Goal: Task Accomplishment & Management: Manage account settings

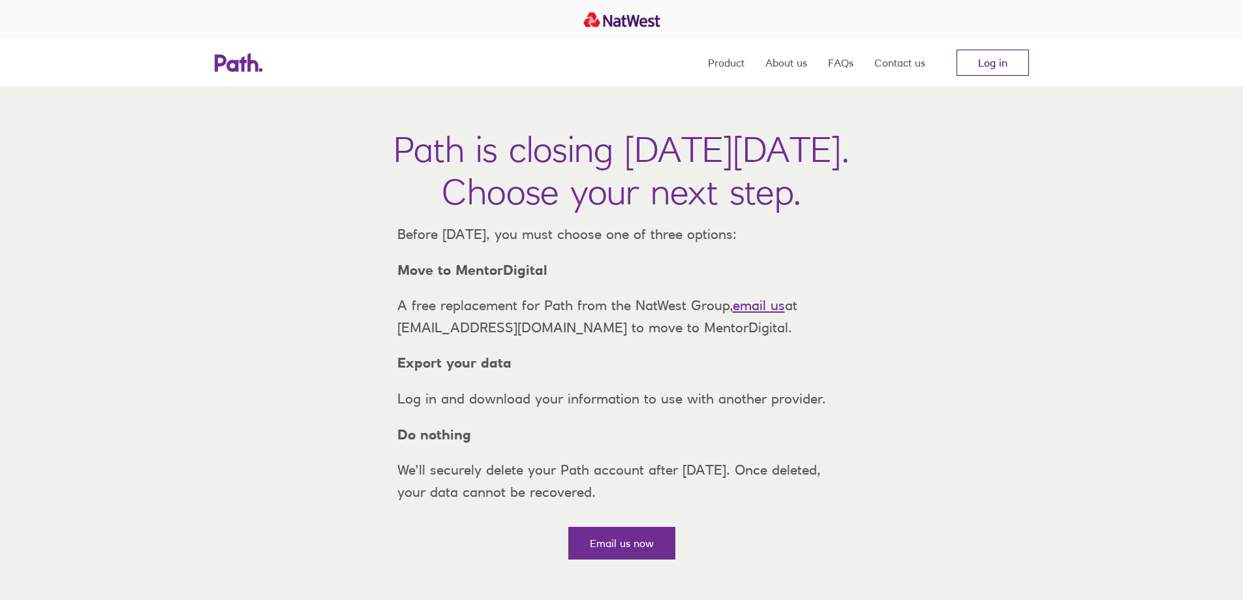
click at [984, 71] on link "Log in" at bounding box center [993, 63] width 72 height 26
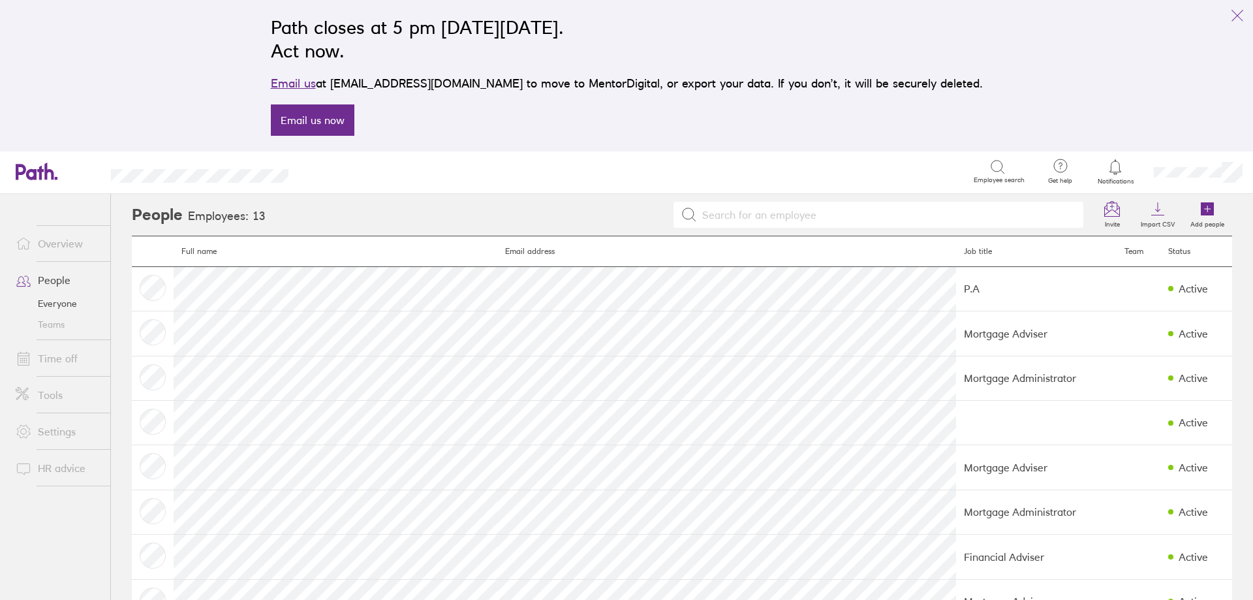
click at [69, 247] on link "Overview" at bounding box center [57, 243] width 105 height 26
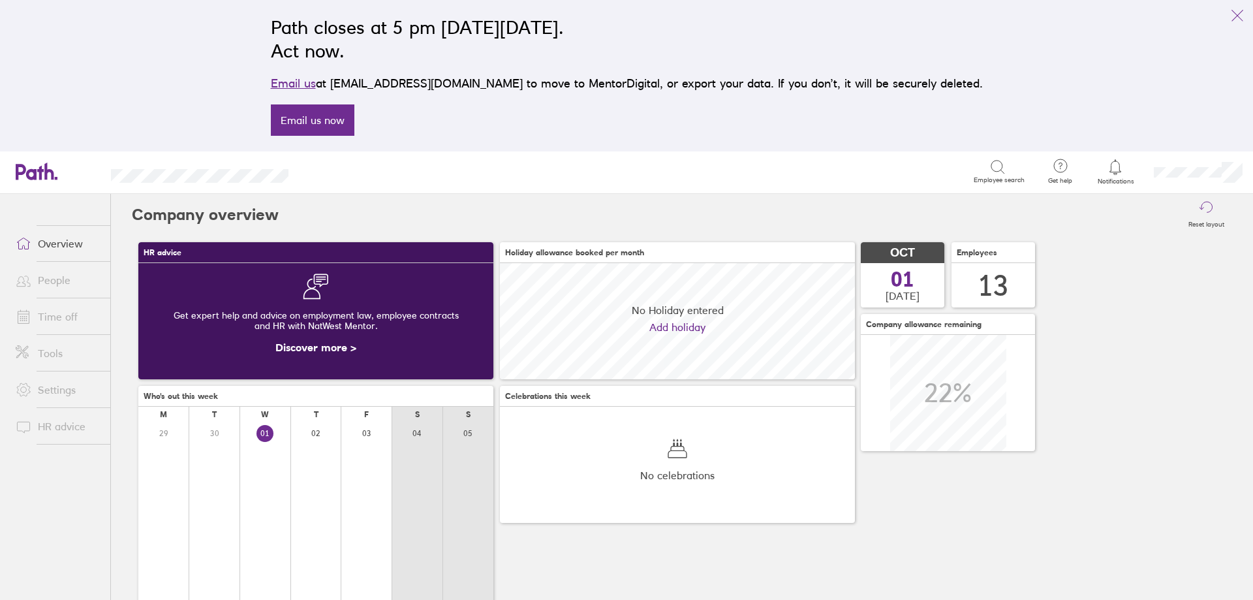
scroll to position [116, 355]
click at [64, 397] on link "Settings" at bounding box center [57, 390] width 105 height 26
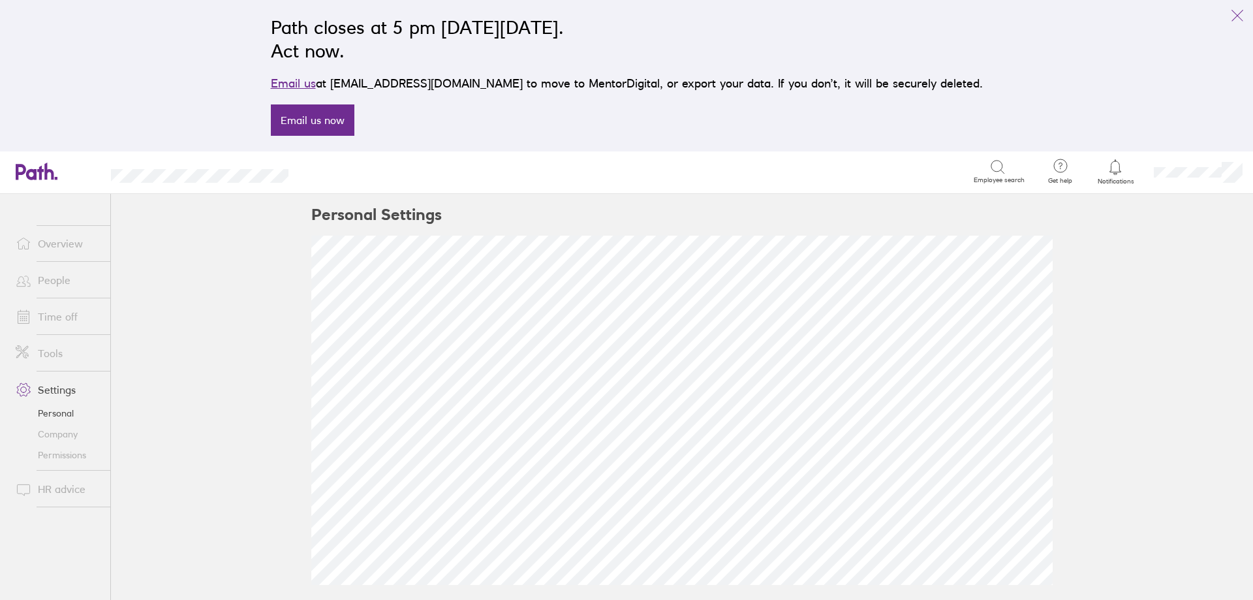
click at [51, 354] on link "Tools" at bounding box center [57, 353] width 105 height 26
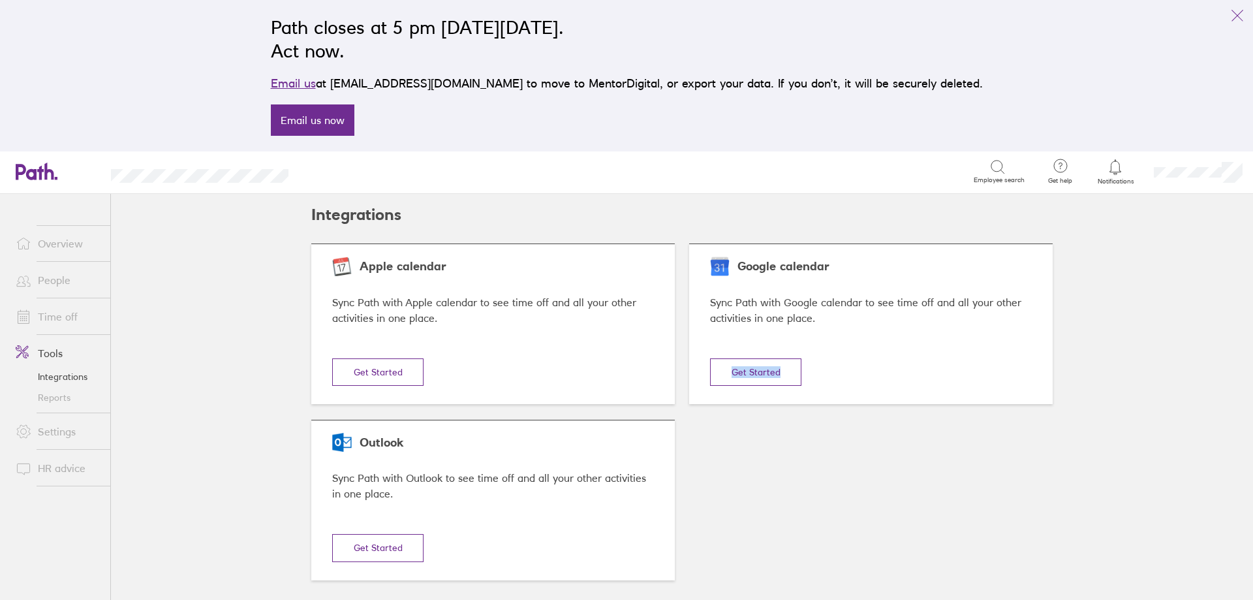
drag, startPoint x: 1241, startPoint y: 318, endPoint x: 1242, endPoint y: 435, distance: 116.8
click at [1242, 435] on main "Integrations Apple calendar Sync Path with Apple calendar to see time off and a…" at bounding box center [682, 397] width 1142 height 406
click at [193, 361] on main "Integrations Apple calendar Sync Path with Apple calendar to see time off and a…" at bounding box center [682, 397] width 1142 height 406
click at [57, 438] on link "Settings" at bounding box center [57, 431] width 105 height 26
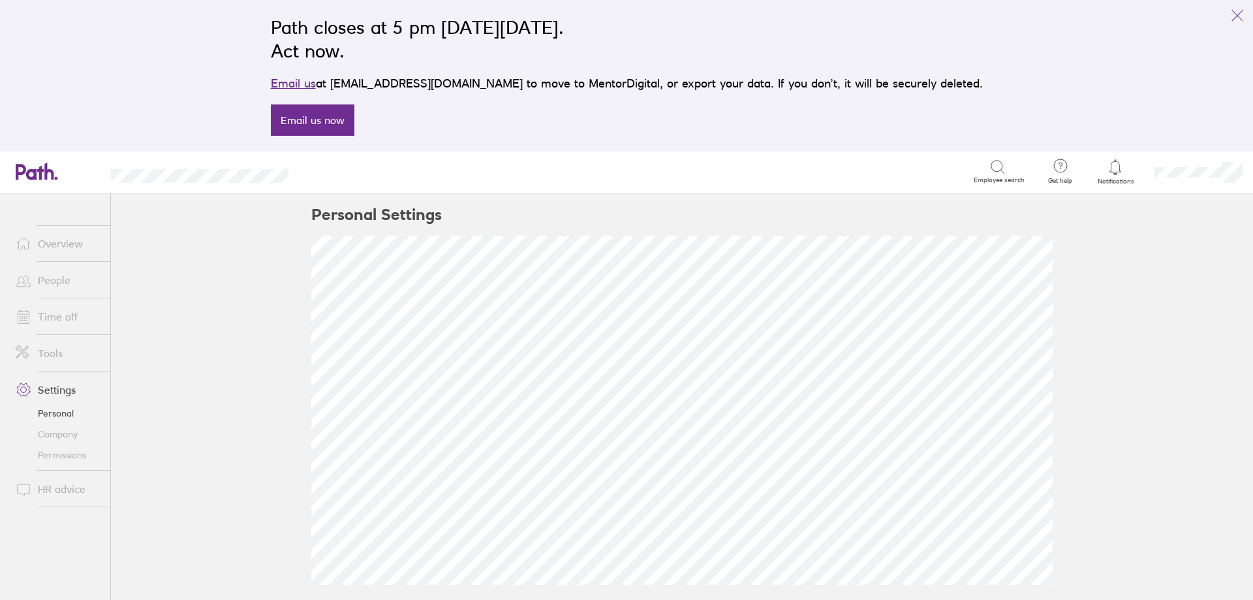
click at [68, 240] on link "Overview" at bounding box center [57, 243] width 105 height 26
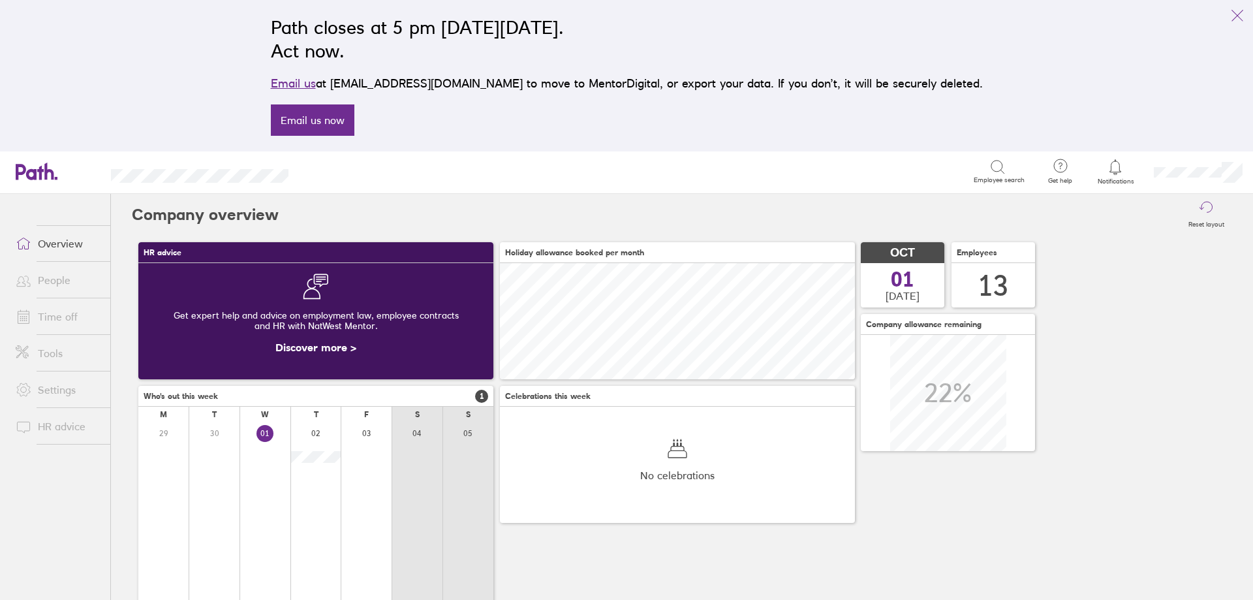
scroll to position [116, 355]
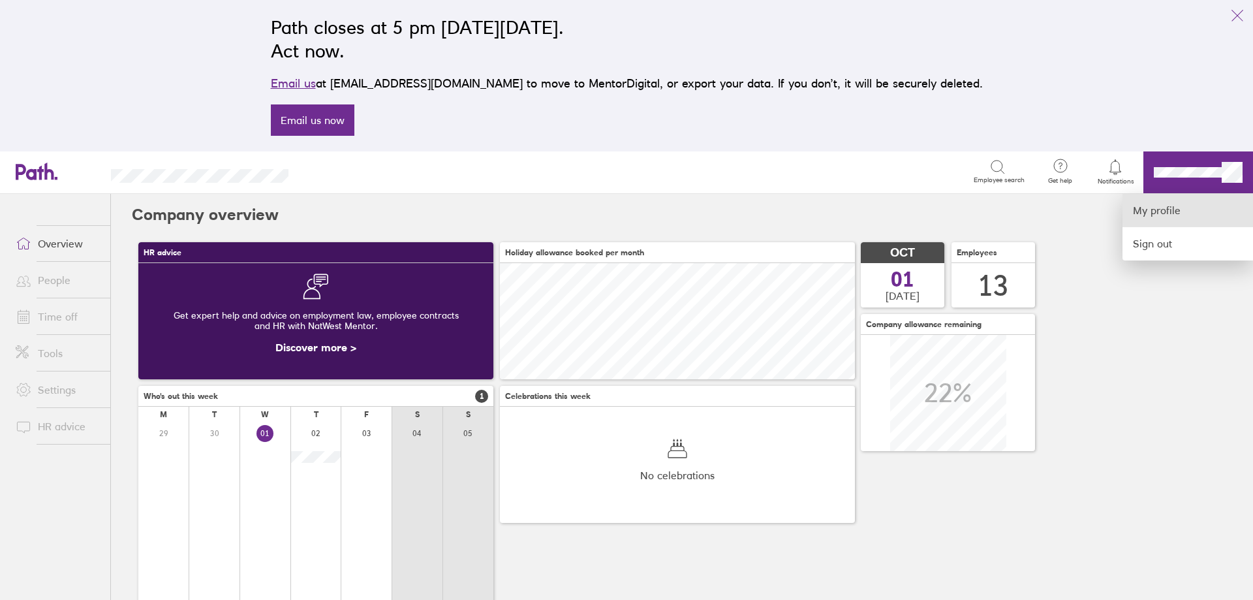
click at [1179, 206] on link "My profile" at bounding box center [1188, 210] width 131 height 33
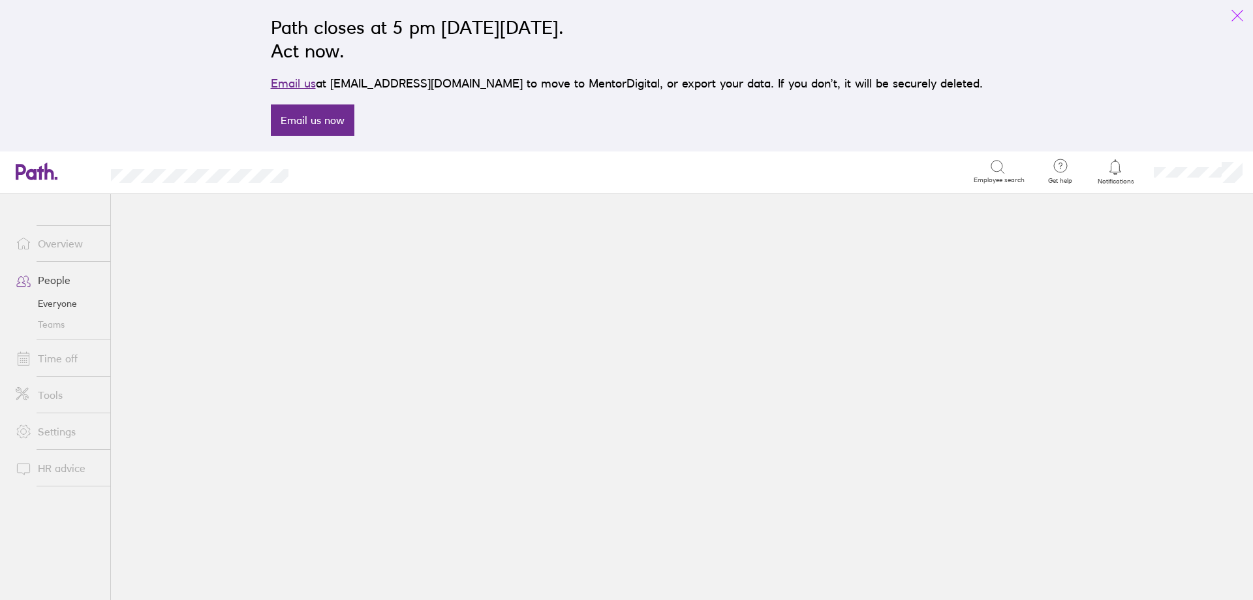
click at [1245, 10] on button "link" at bounding box center [1237, 16] width 26 height 26
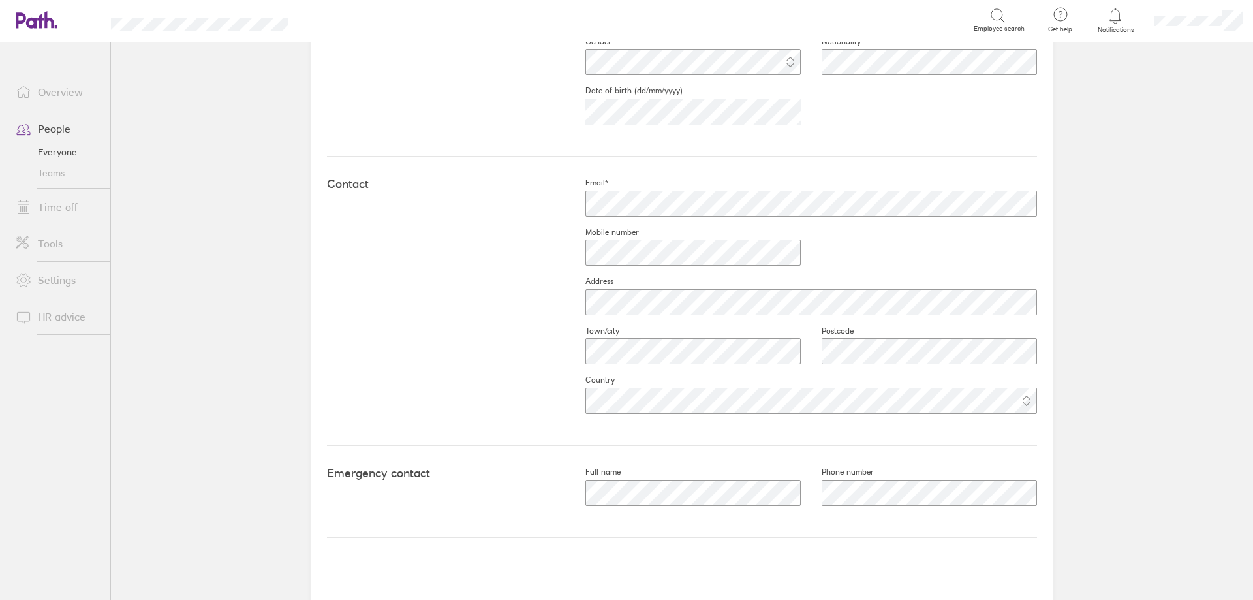
scroll to position [471, 0]
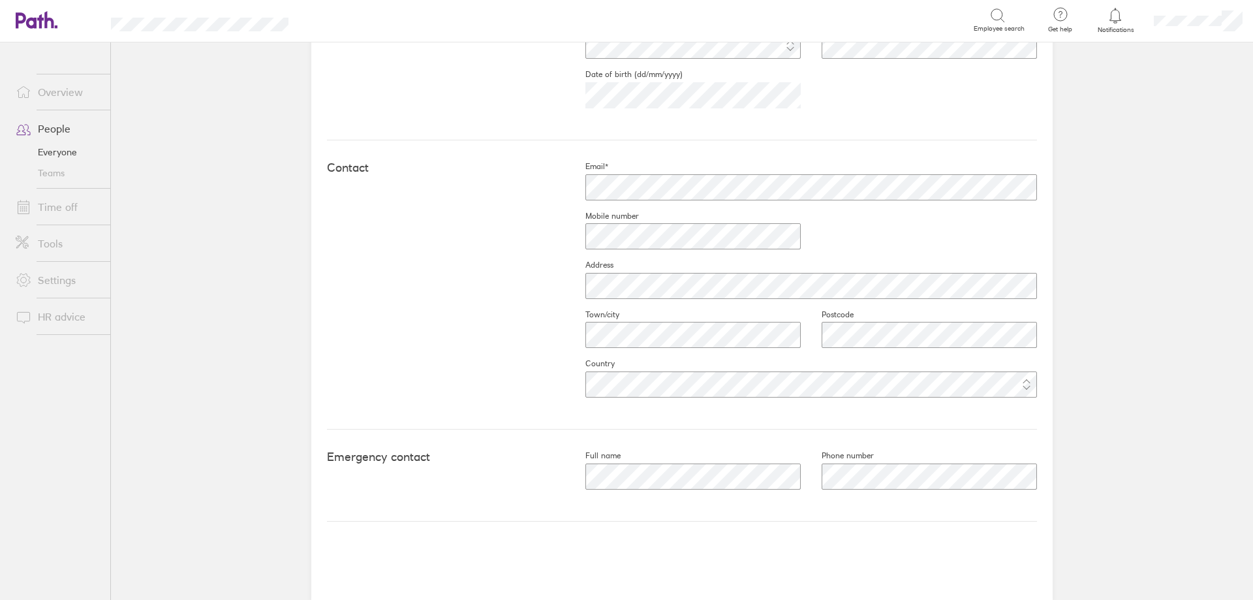
click at [52, 288] on link "Settings" at bounding box center [57, 280] width 105 height 26
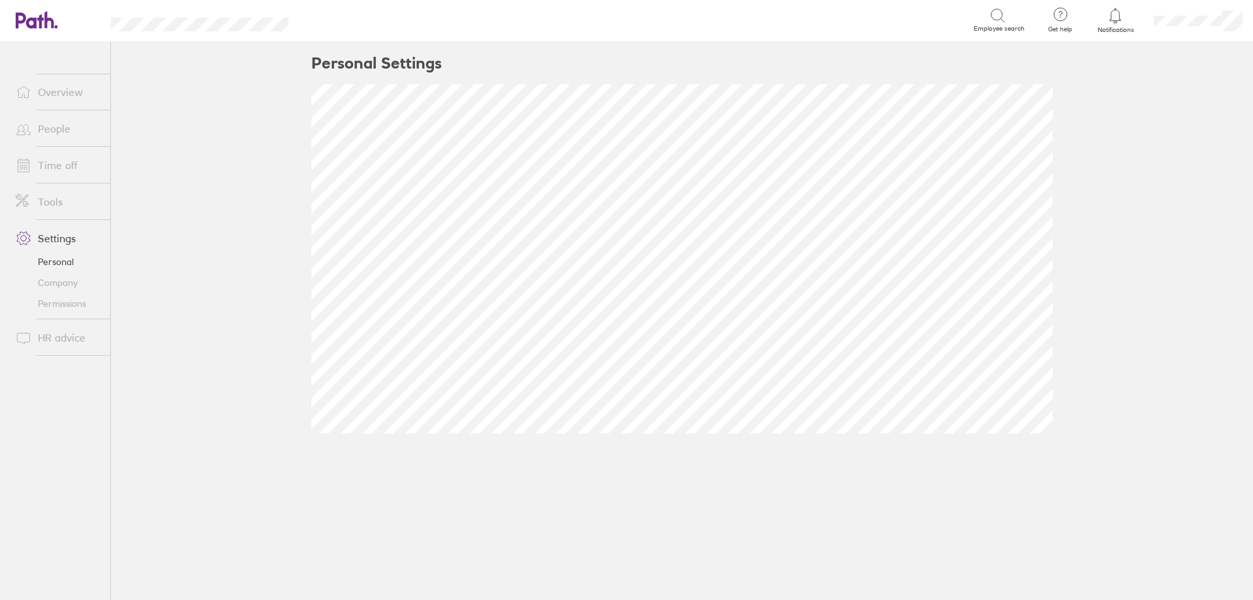
click at [67, 284] on link "Company" at bounding box center [57, 282] width 105 height 21
click at [76, 304] on link "Permissions" at bounding box center [57, 303] width 105 height 21
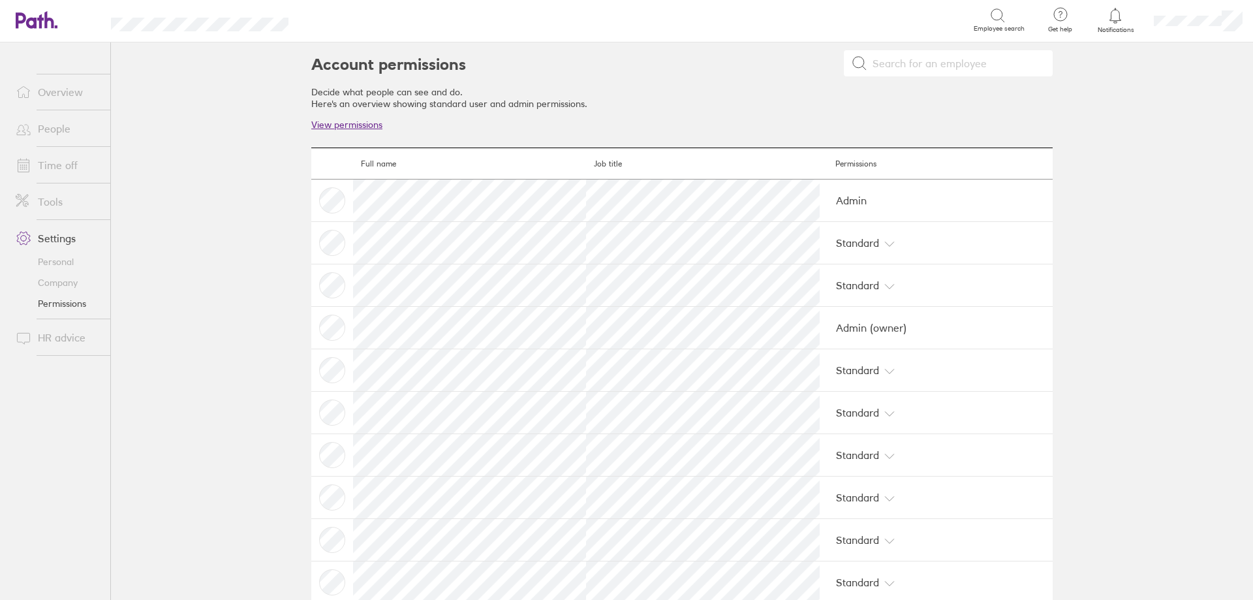
click at [61, 208] on link "Tools" at bounding box center [57, 202] width 105 height 26
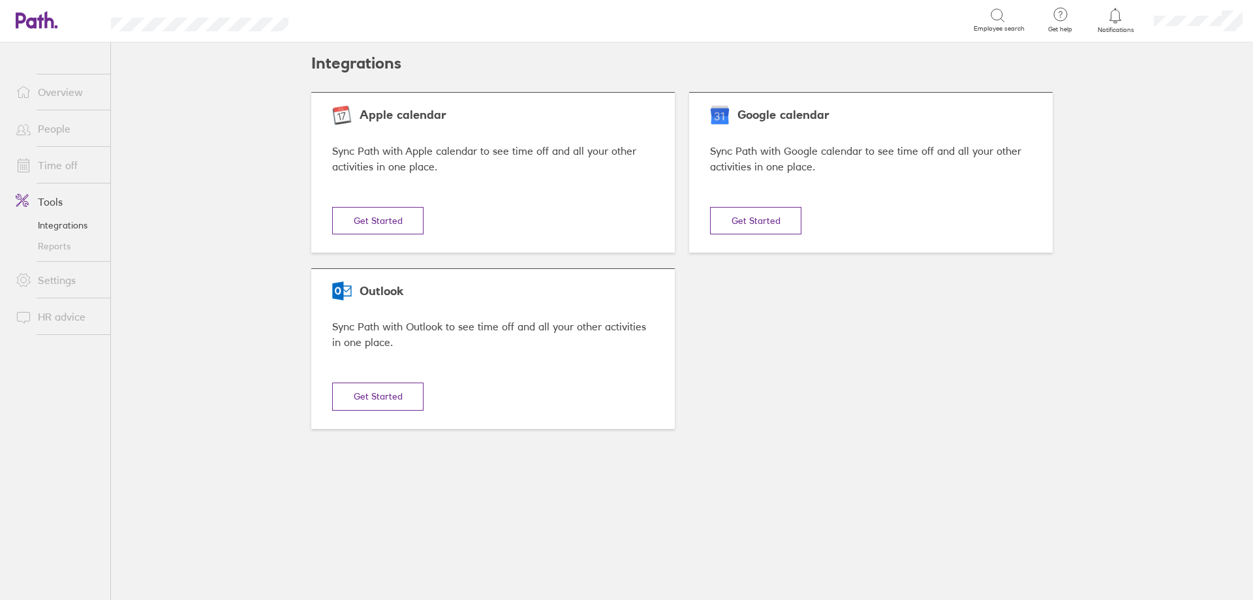
click at [55, 250] on link "Reports" at bounding box center [57, 246] width 105 height 21
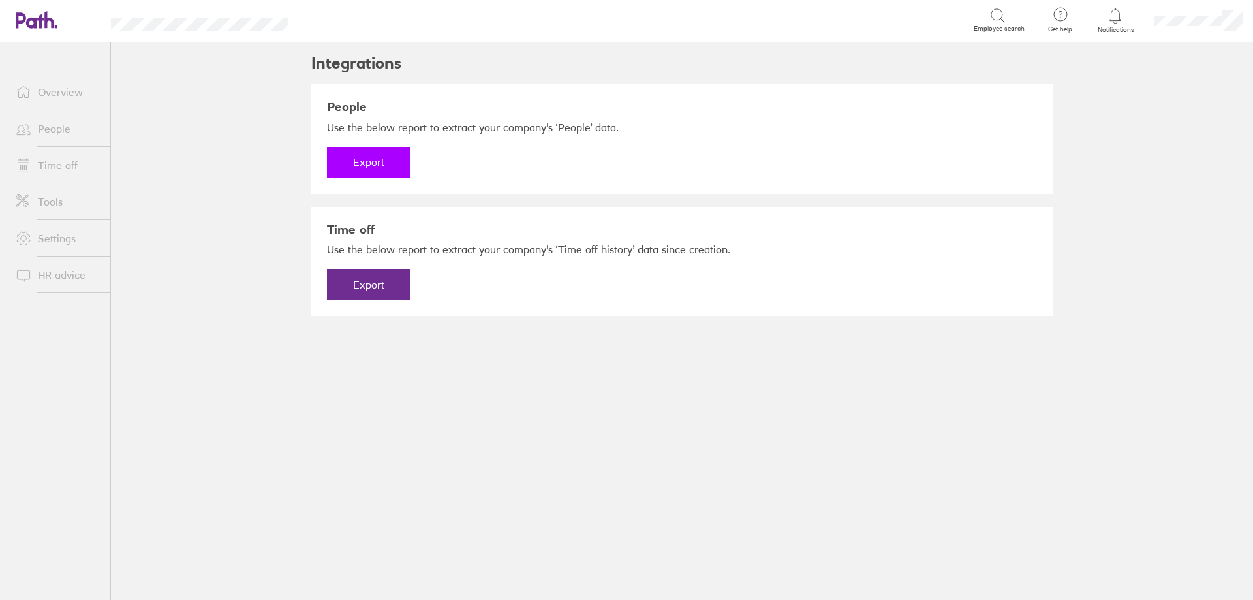
click at [383, 172] on button "Export" at bounding box center [369, 162] width 84 height 31
click at [383, 172] on link "Download" at bounding box center [369, 162] width 84 height 31
click at [382, 283] on button "Export" at bounding box center [369, 284] width 84 height 31
click at [384, 278] on link "Download" at bounding box center [369, 284] width 84 height 31
click at [50, 240] on link "Settings" at bounding box center [57, 238] width 105 height 26
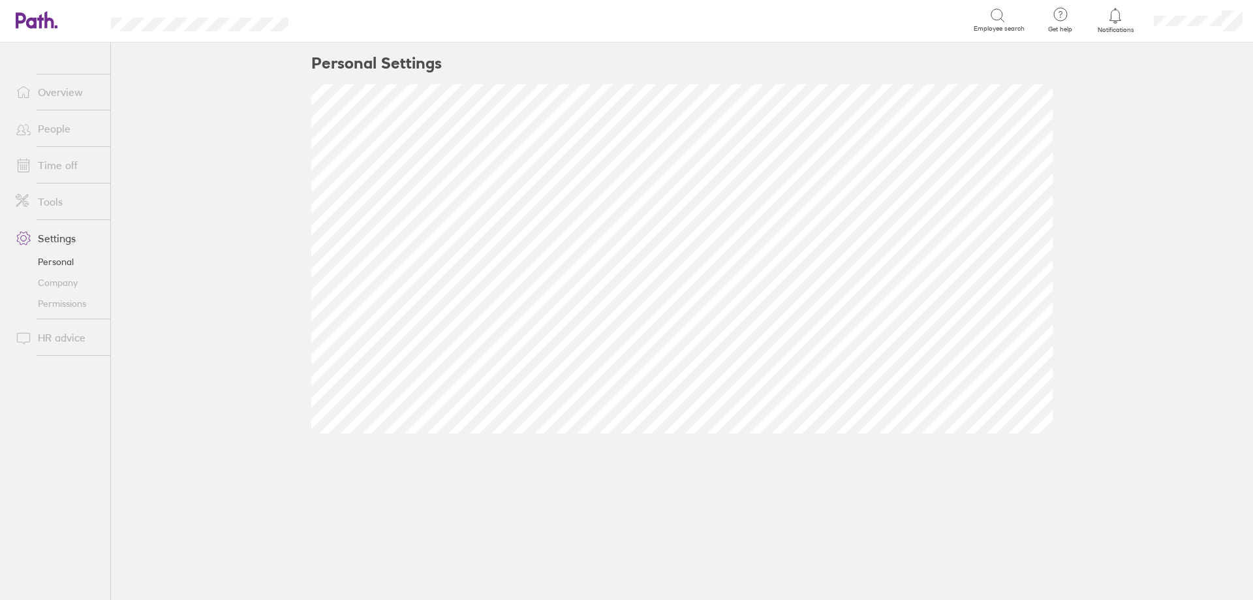
click at [54, 287] on link "Company" at bounding box center [57, 282] width 105 height 21
